Goal: Check status: Check status

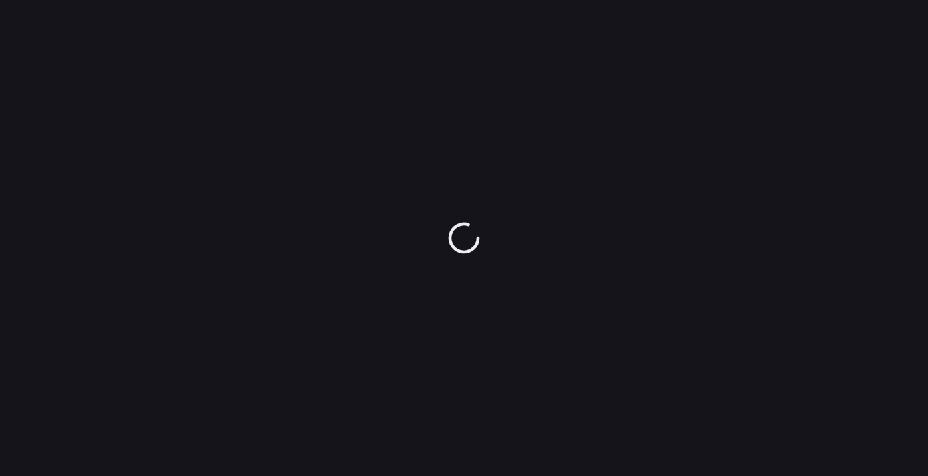
click at [112, 61] on div at bounding box center [464, 238] width 928 height 476
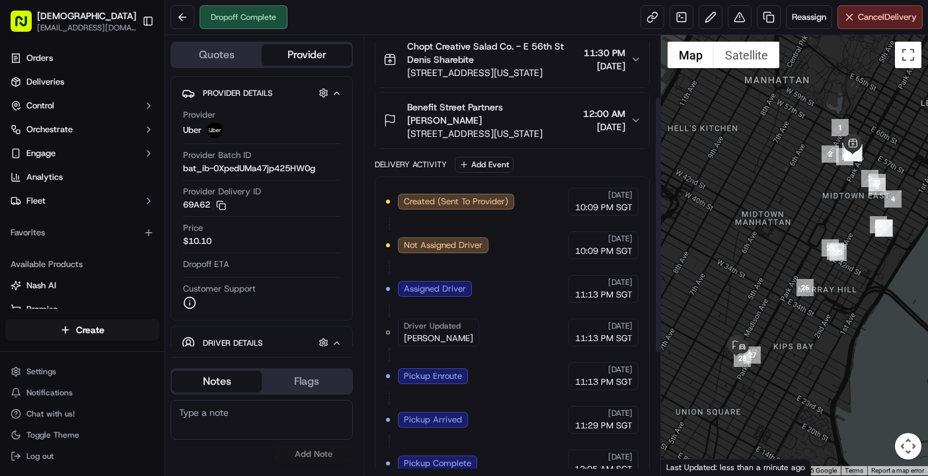
scroll to position [91, 0]
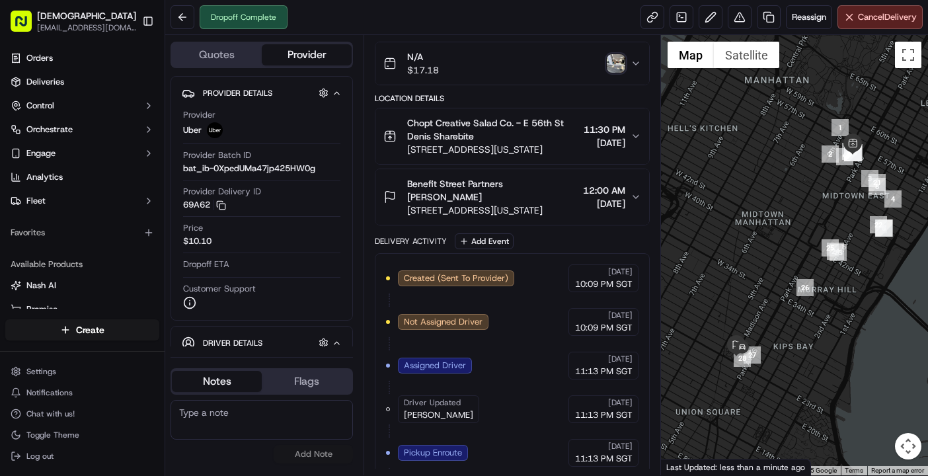
click at [618, 62] on img "button" at bounding box center [615, 63] width 18 height 18
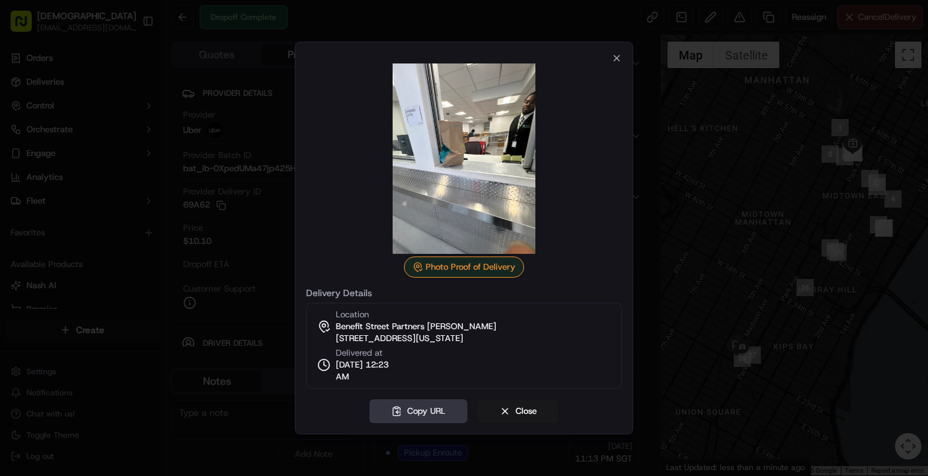
click at [425, 413] on button "Copy URL" at bounding box center [418, 411] width 98 height 24
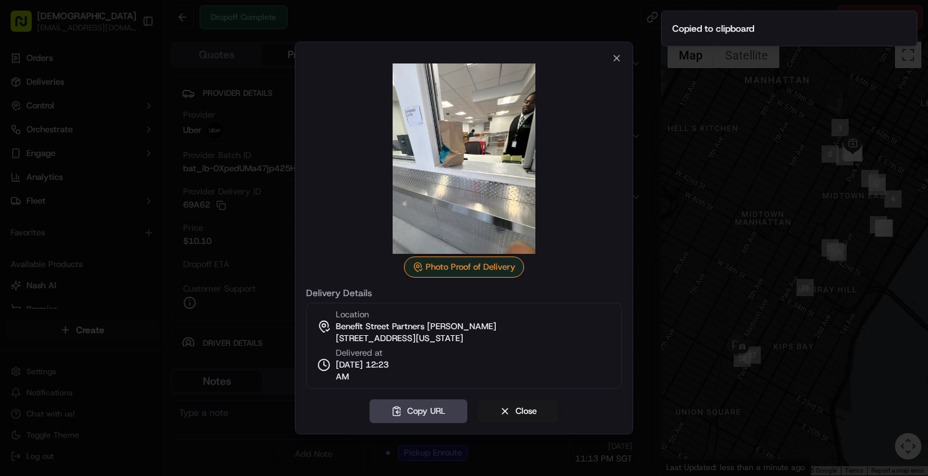
click at [619, 46] on div "Photo Proof of Delivery Delivery Details Location Benefit Street Partners Ashle…" at bounding box center [464, 238] width 338 height 392
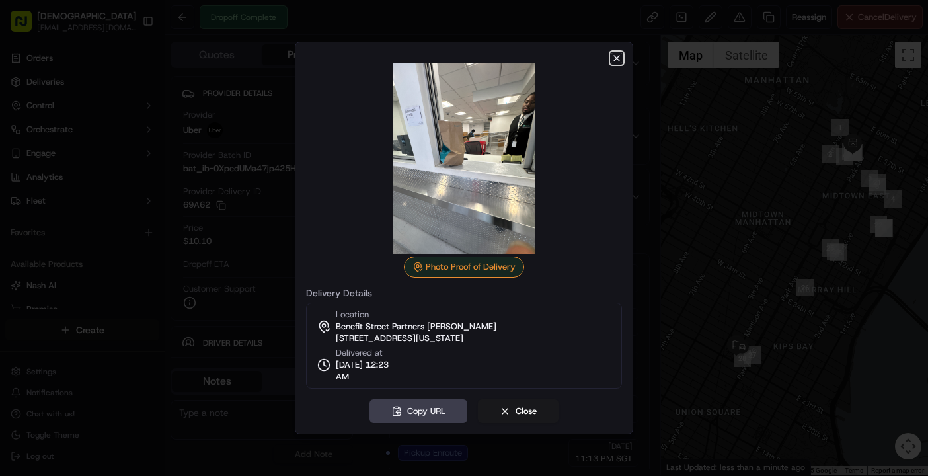
click at [619, 53] on icon "button" at bounding box center [616, 58] width 11 height 11
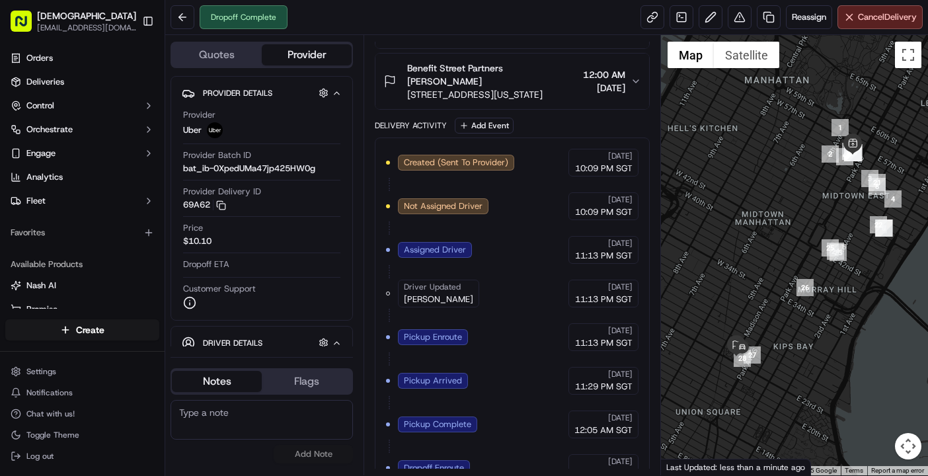
scroll to position [312, 0]
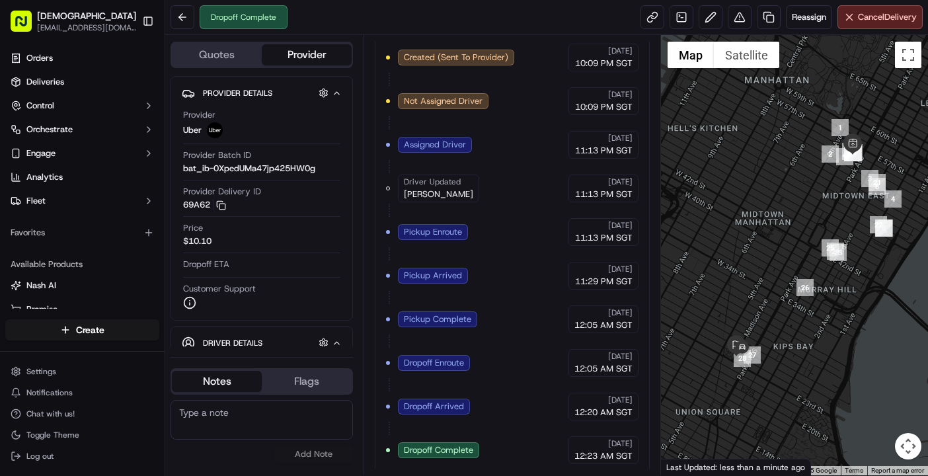
click at [488, 453] on div "Created (Sent To Provider) Uber 09/16/2025 10:09 PM SGT Not Assigned Driver Ube…" at bounding box center [512, 254] width 252 height 420
